Goal: Find specific page/section: Find specific page/section

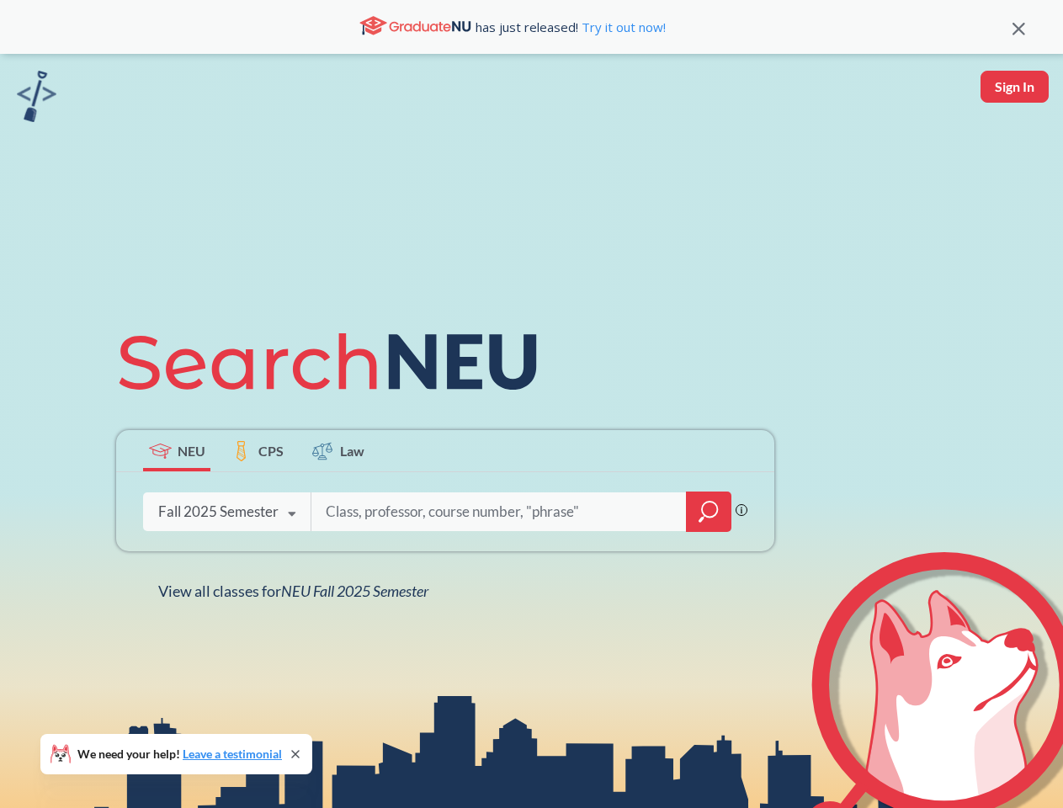
click at [531, 404] on icon at bounding box center [335, 362] width 438 height 94
click at [1018, 27] on icon at bounding box center [1018, 29] width 13 height 13
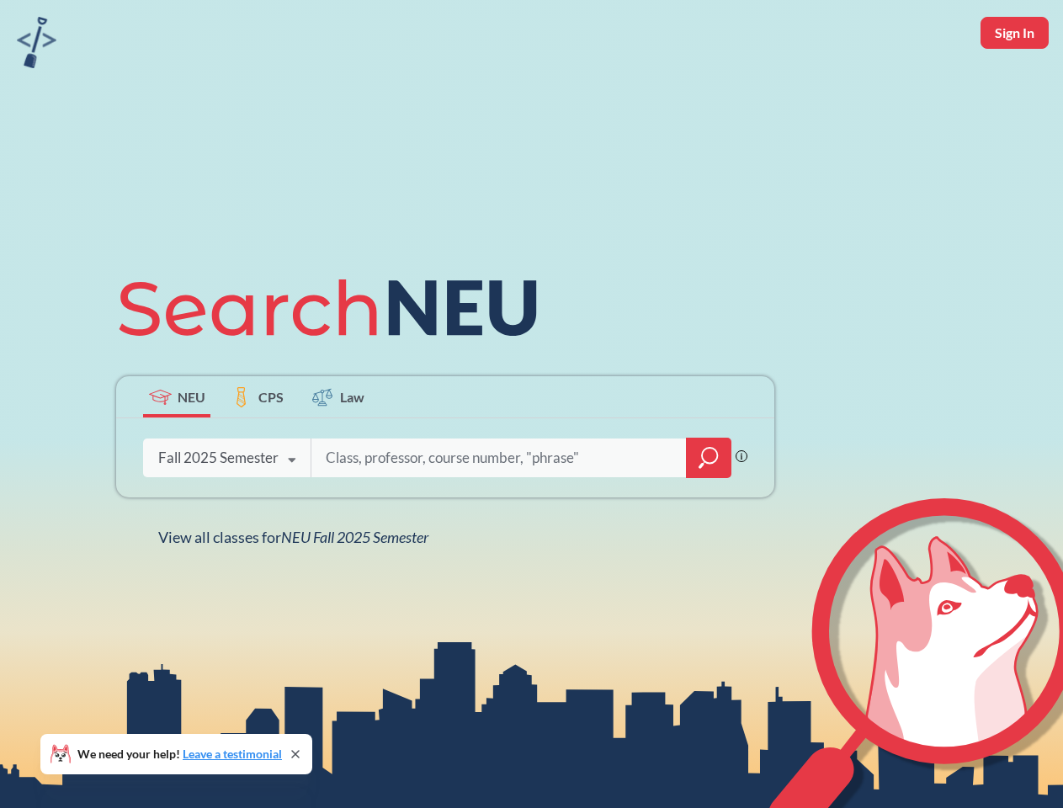
click at [1014, 87] on div "NEU CPS Law Phrase search guarantees the exact search appears in the results. E…" at bounding box center [531, 404] width 1063 height 808
click at [177, 450] on div "Fall 2025 Semester" at bounding box center [218, 458] width 120 height 19
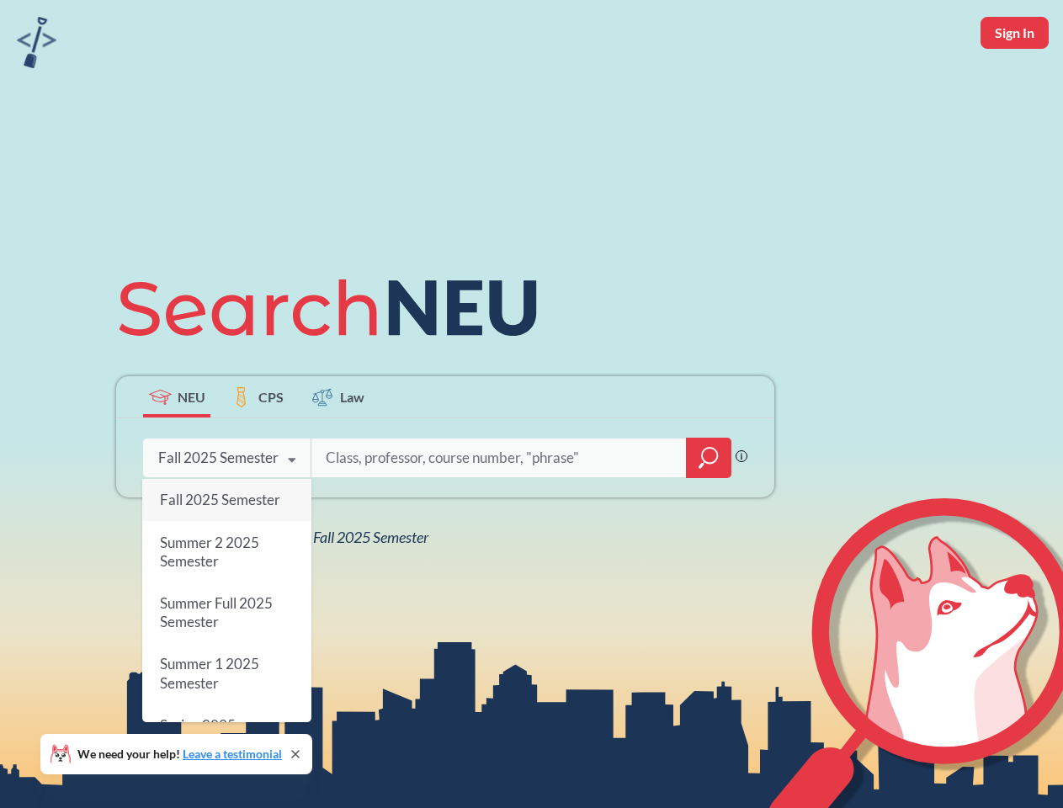
click at [258, 450] on div "Fall 2025 Semester" at bounding box center [218, 458] width 120 height 19
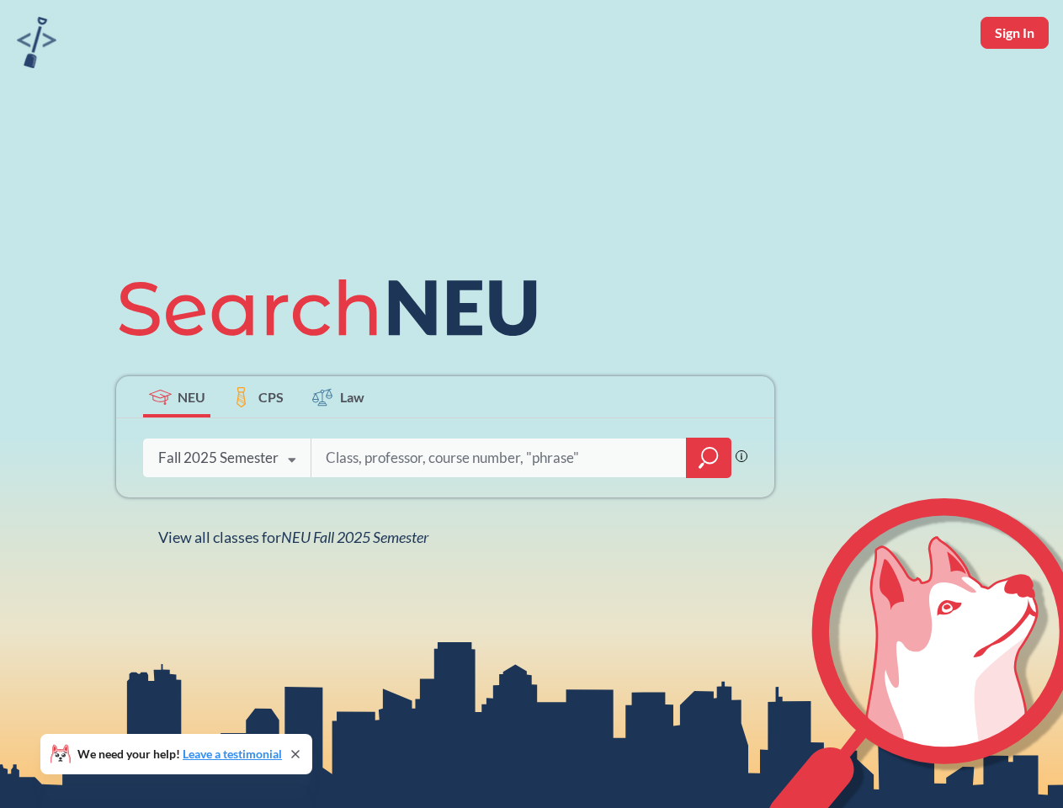
click at [338, 450] on input "search" at bounding box center [499, 457] width 350 height 35
click at [709, 512] on div "NEU CPS Law Phrase search guarantees the exact search appears in the results. E…" at bounding box center [445, 404] width 678 height 286
click at [226, 512] on div "NEU CPS Law Phrase search guarantees the exact search appears in the results. E…" at bounding box center [445, 404] width 678 height 286
click at [292, 514] on div "NEU CPS Law Phrase search guarantees the exact search appears in the results. E…" at bounding box center [445, 404] width 678 height 286
click at [297, 591] on div "NEU CPS Law Phrase search guarantees the exact search appears in the results. E…" at bounding box center [531, 404] width 1063 height 808
